Goal: Task Accomplishment & Management: Complete application form

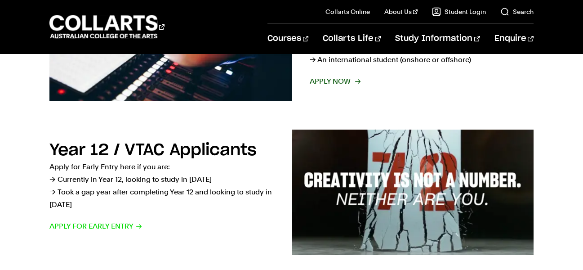
scroll to position [240, 0]
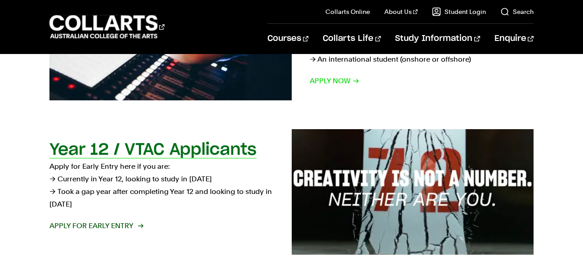
click at [113, 179] on p "Apply for Early Entry here if you are: → Currently in Year 12, looking to study…" at bounding box center [161, 185] width 224 height 50
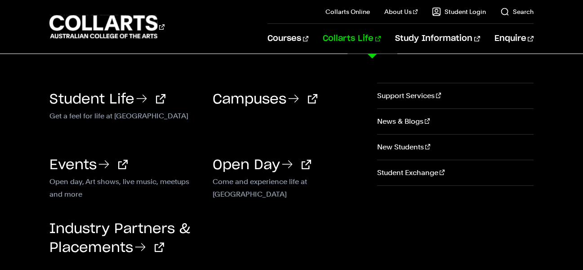
scroll to position [238, 0]
